Goal: Task Accomplishment & Management: Manage account settings

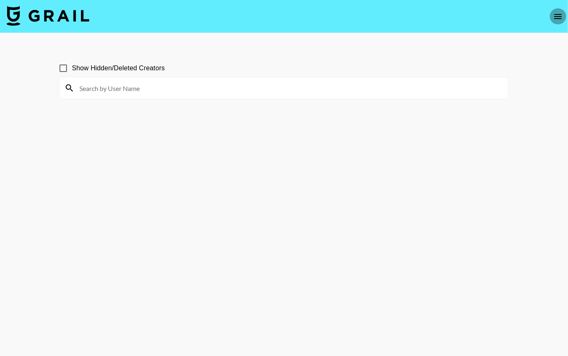
click at [559, 19] on icon "open drawer" at bounding box center [558, 17] width 10 height 10
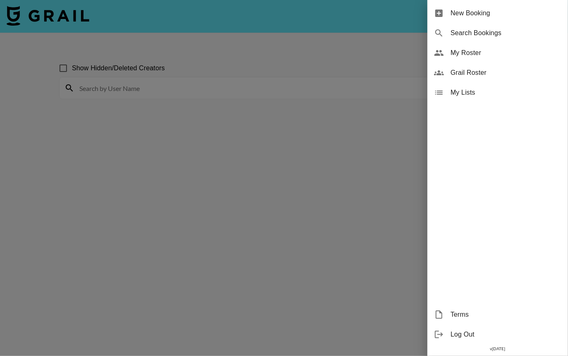
click at [378, 68] on div at bounding box center [284, 178] width 568 height 356
click at [373, 61] on div at bounding box center [284, 178] width 568 height 356
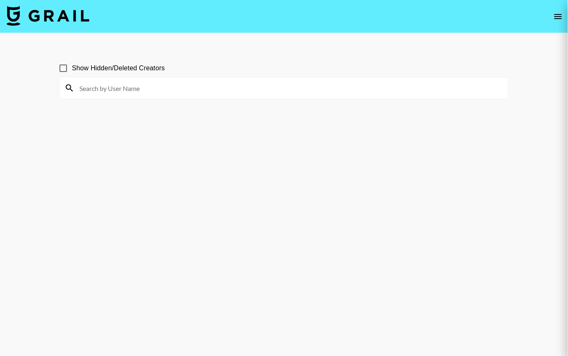
click at [557, 16] on div at bounding box center [284, 178] width 568 height 356
click at [559, 19] on div at bounding box center [284, 178] width 568 height 356
click at [556, 17] on div at bounding box center [284, 178] width 568 height 356
click at [547, 66] on div at bounding box center [284, 178] width 568 height 356
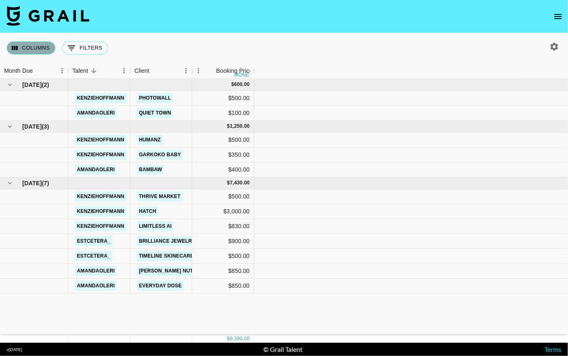
click at [35, 46] on button "Columns" at bounding box center [31, 47] width 49 height 13
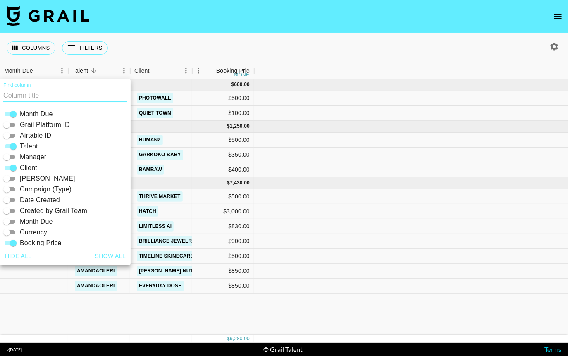
click at [100, 251] on button "Show all" at bounding box center [111, 255] width 38 height 15
checkbox input "true"
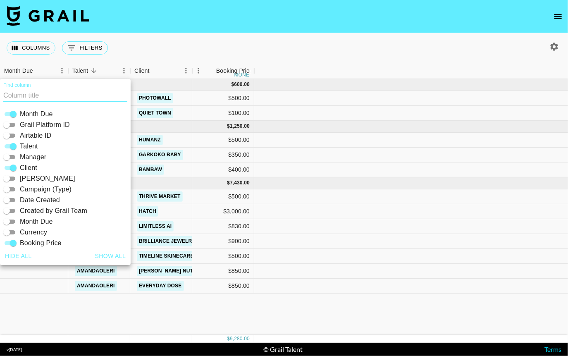
checkbox input "true"
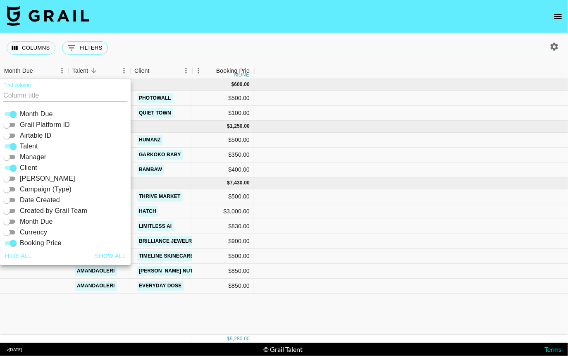
checkbox input "true"
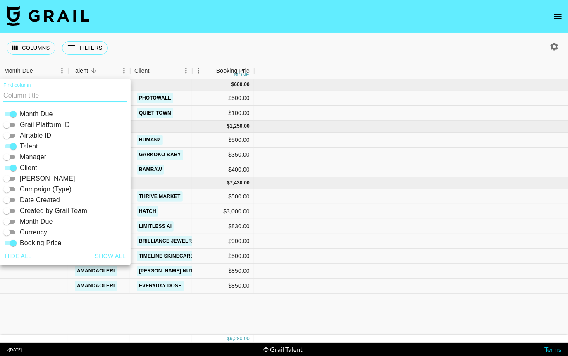
checkbox input "true"
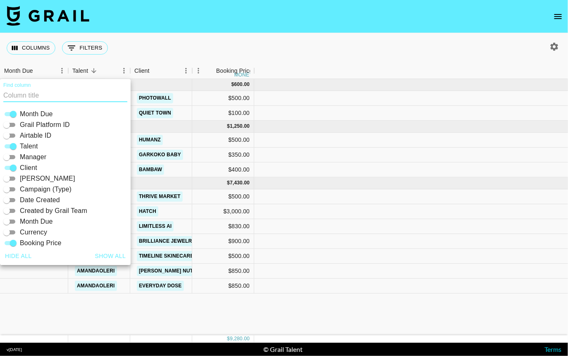
checkbox input "true"
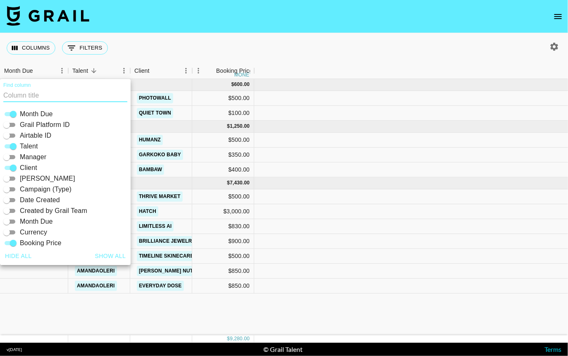
checkbox input "true"
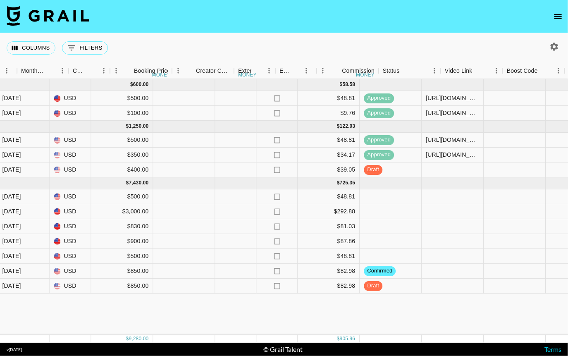
scroll to position [0, 757]
